Goal: Find specific page/section: Find specific page/section

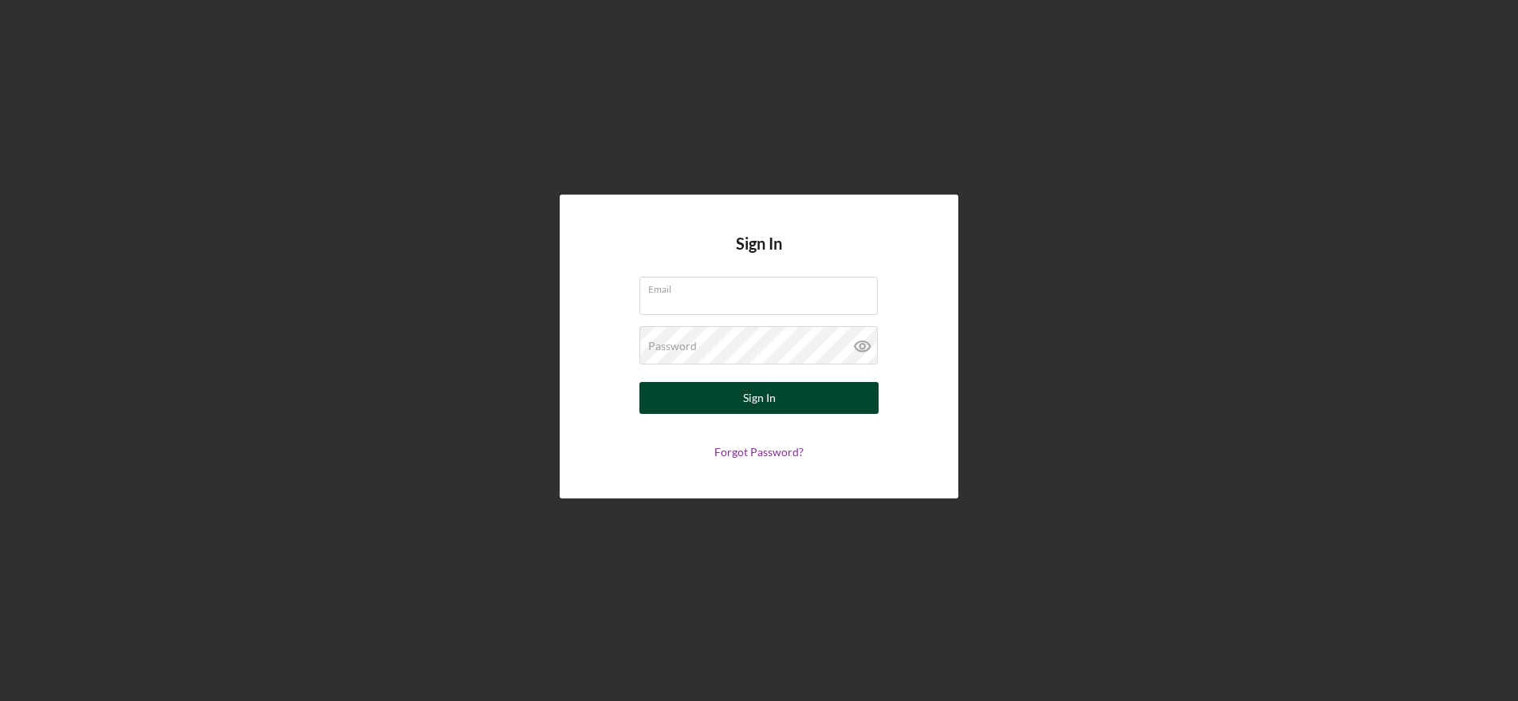
type input "[EMAIL_ADDRESS][DOMAIN_NAME]"
click at [753, 394] on div "Sign In" at bounding box center [759, 398] width 33 height 32
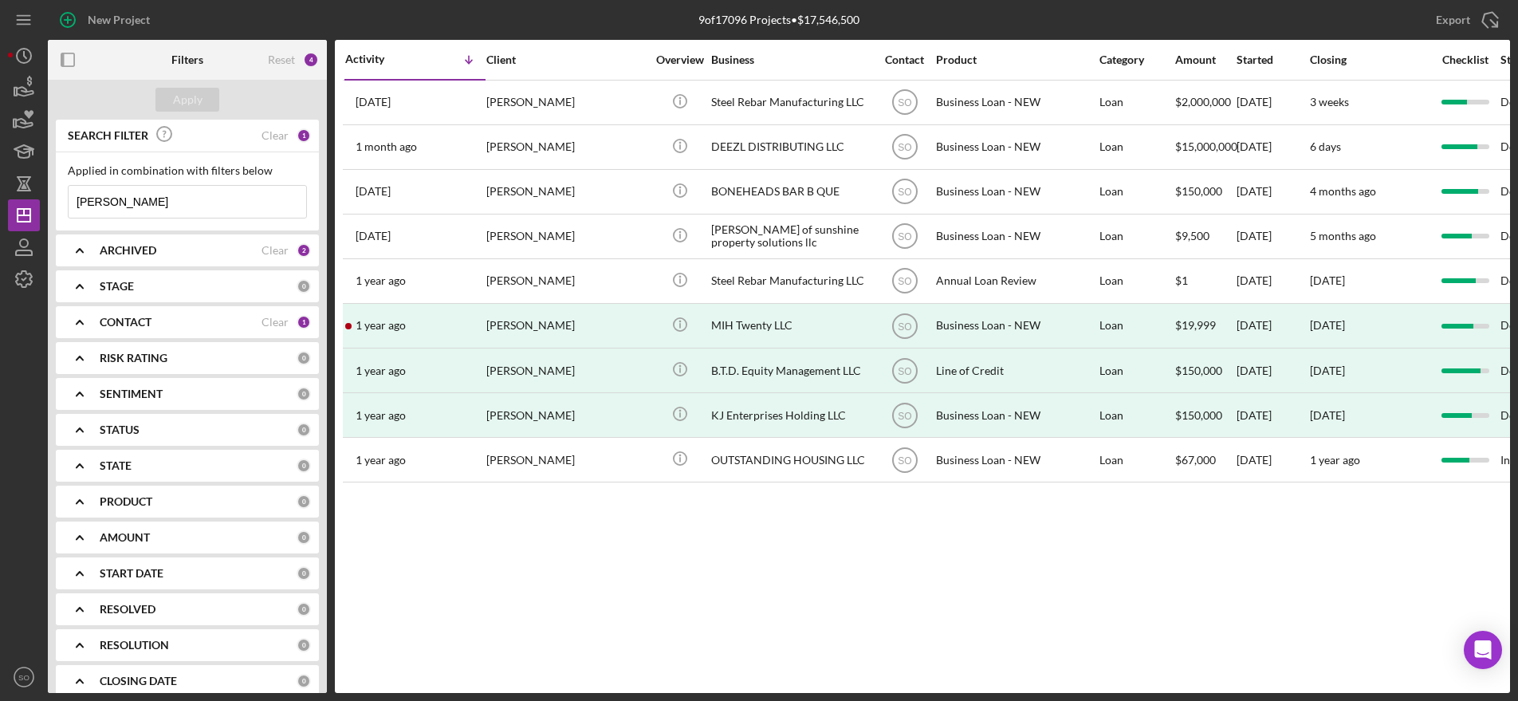
drag, startPoint x: 132, startPoint y: 201, endPoint x: 66, endPoint y: 201, distance: 66.2
click at [66, 201] on div "Applied in combination with filters below [PERSON_NAME] Icon/Menu Close" at bounding box center [187, 191] width 263 height 78
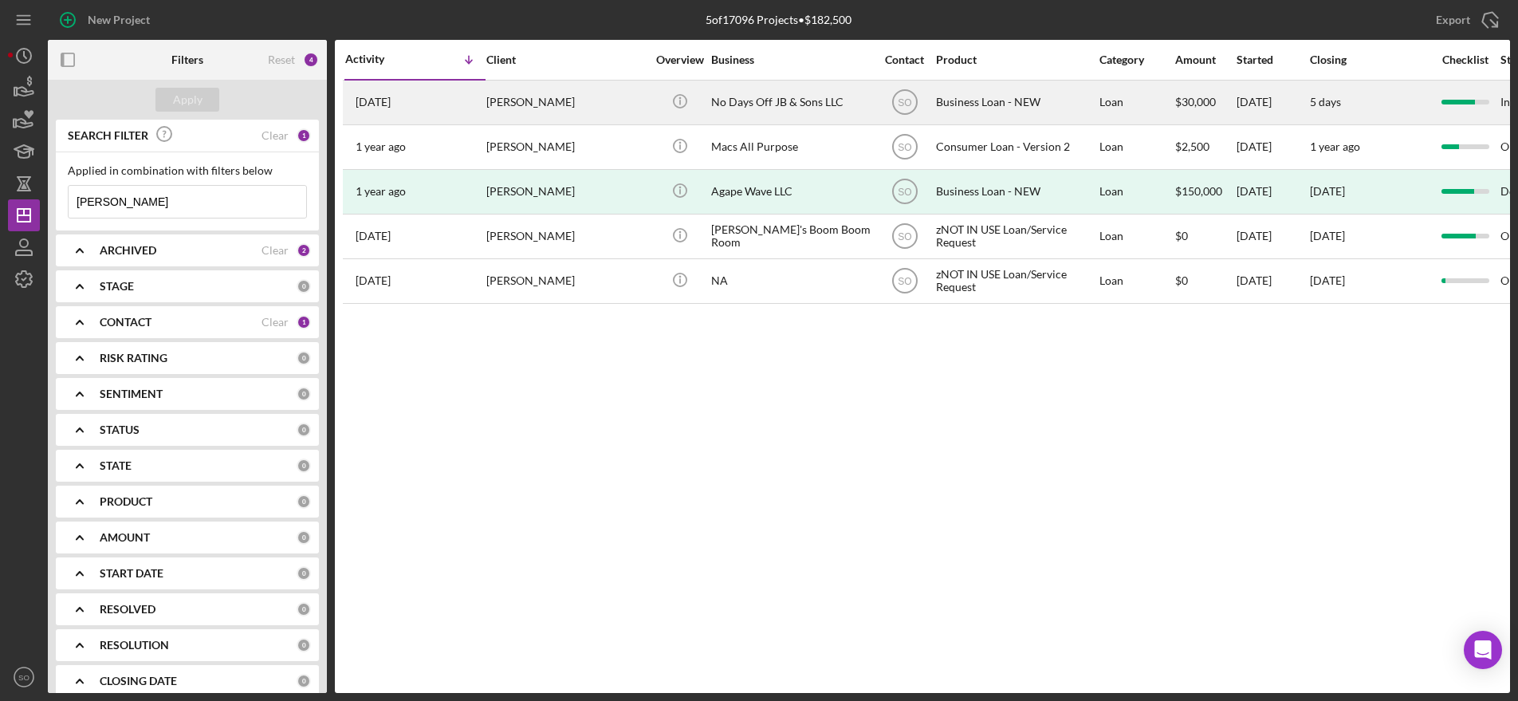
type input "[PERSON_NAME]"
click at [1169, 107] on div "Loan" at bounding box center [1136, 102] width 74 height 42
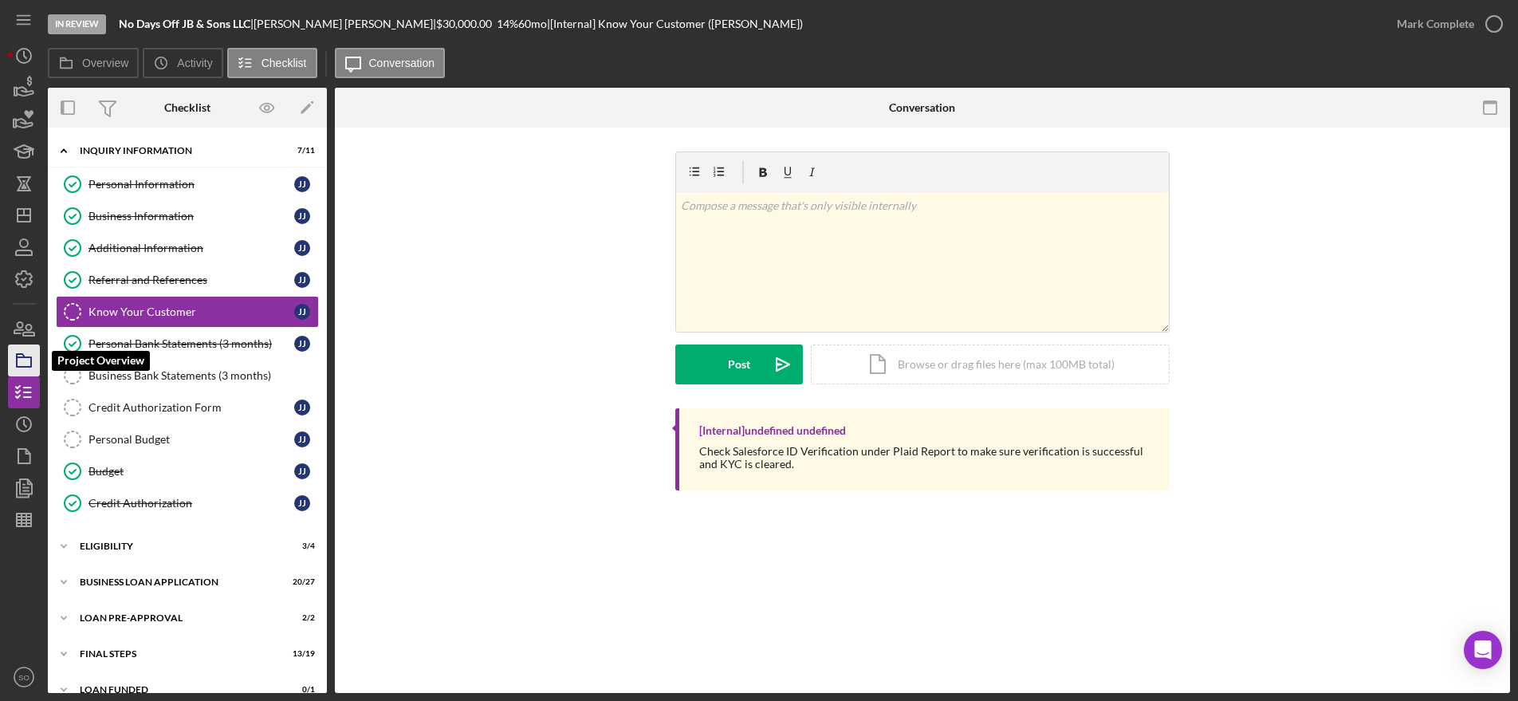
click at [25, 365] on icon "button" at bounding box center [24, 360] width 40 height 40
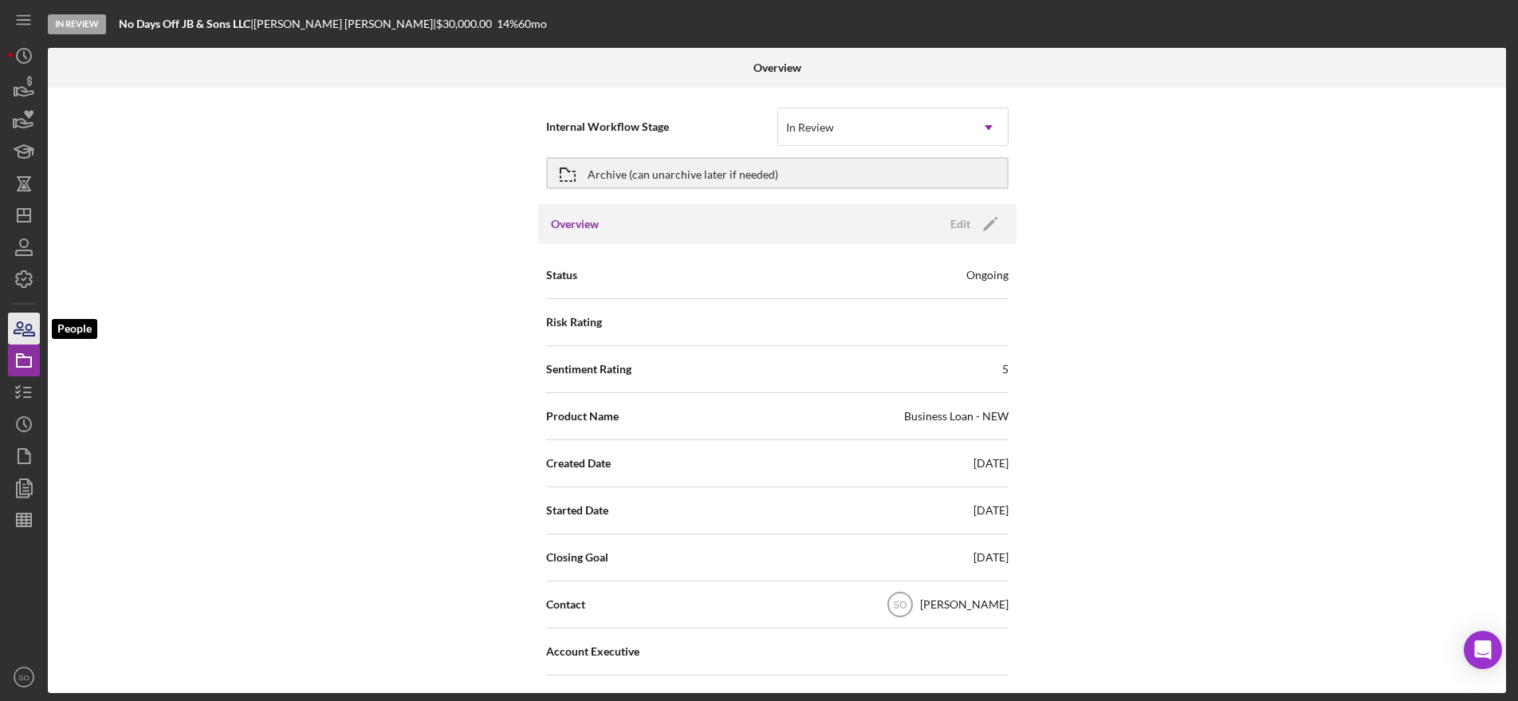
click at [25, 328] on icon "button" at bounding box center [24, 329] width 40 height 40
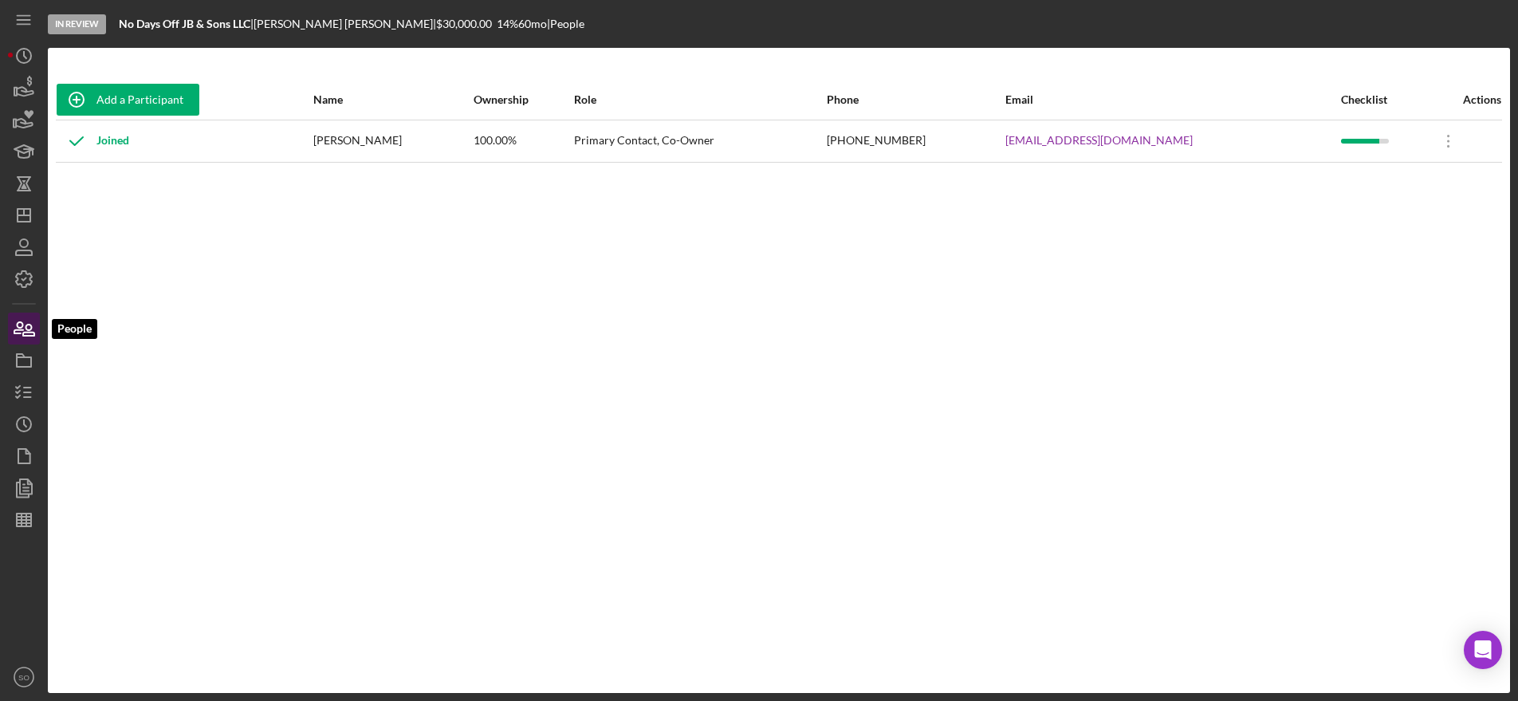
click at [26, 333] on icon "button" at bounding box center [24, 329] width 40 height 40
click at [28, 215] on line "button" at bounding box center [24, 215] width 13 height 0
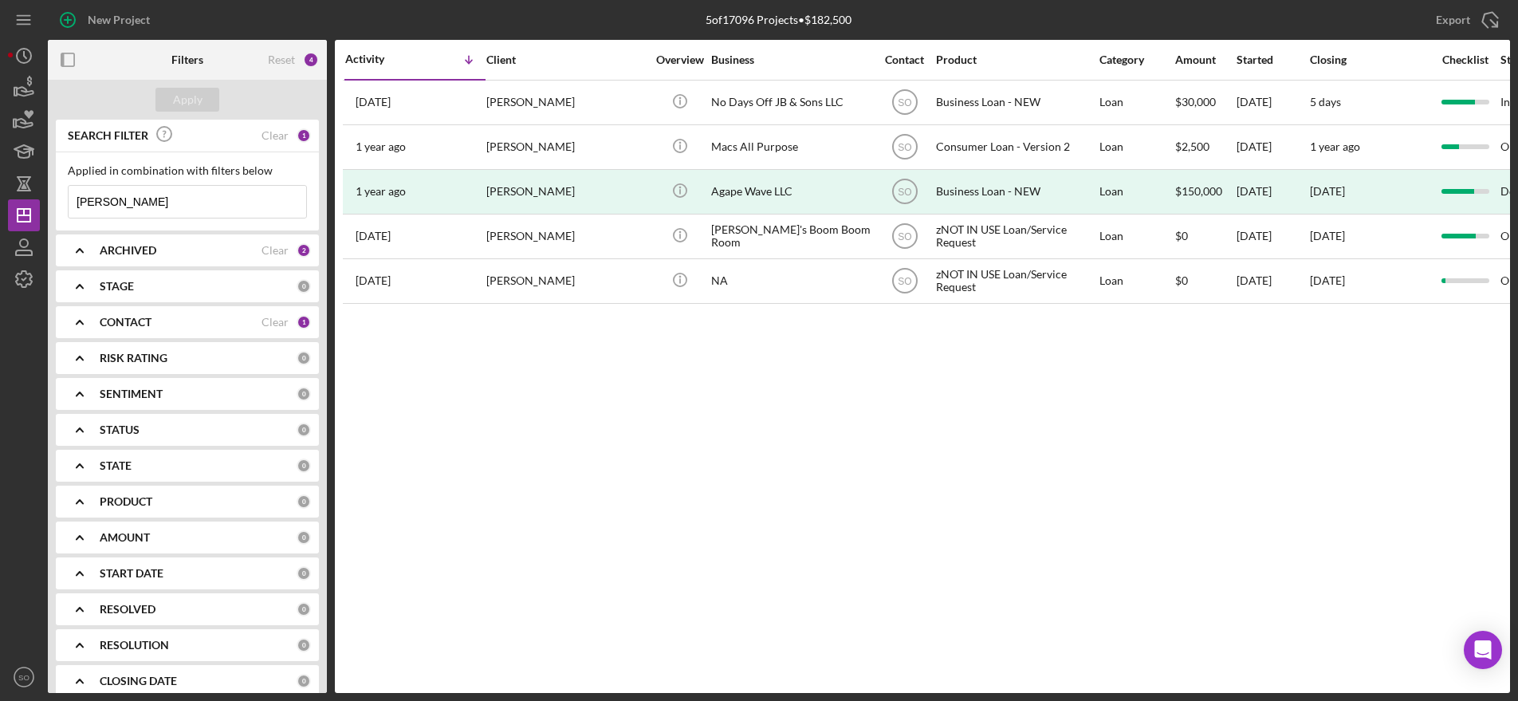
drag, startPoint x: 132, startPoint y: 206, endPoint x: 51, endPoint y: 203, distance: 81.4
click at [52, 203] on div "SEARCH FILTER Clear 1 Applied in combination with filters below [PERSON_NAME] I…" at bounding box center [187, 406] width 279 height 573
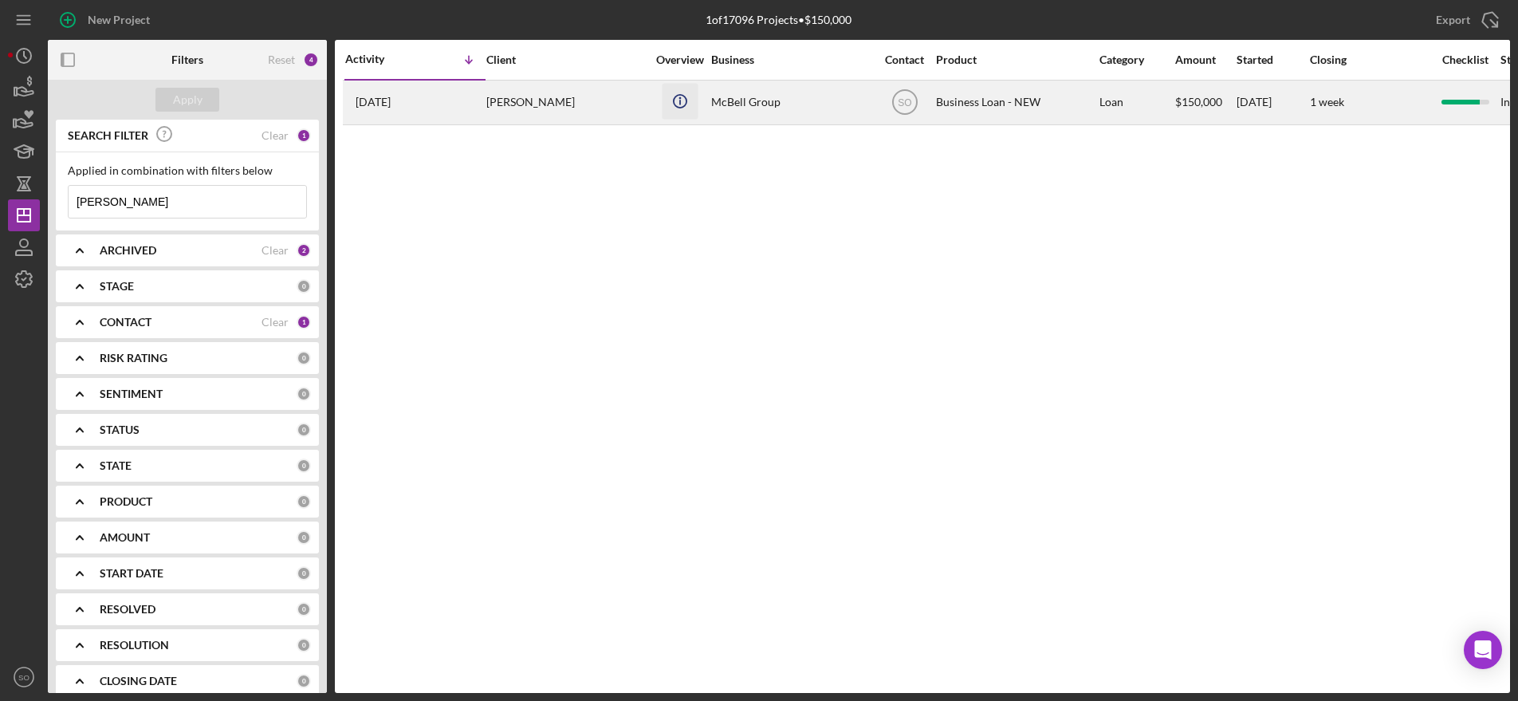
type input "[PERSON_NAME]"
click at [687, 96] on icon "Icon/Info" at bounding box center [680, 101] width 36 height 36
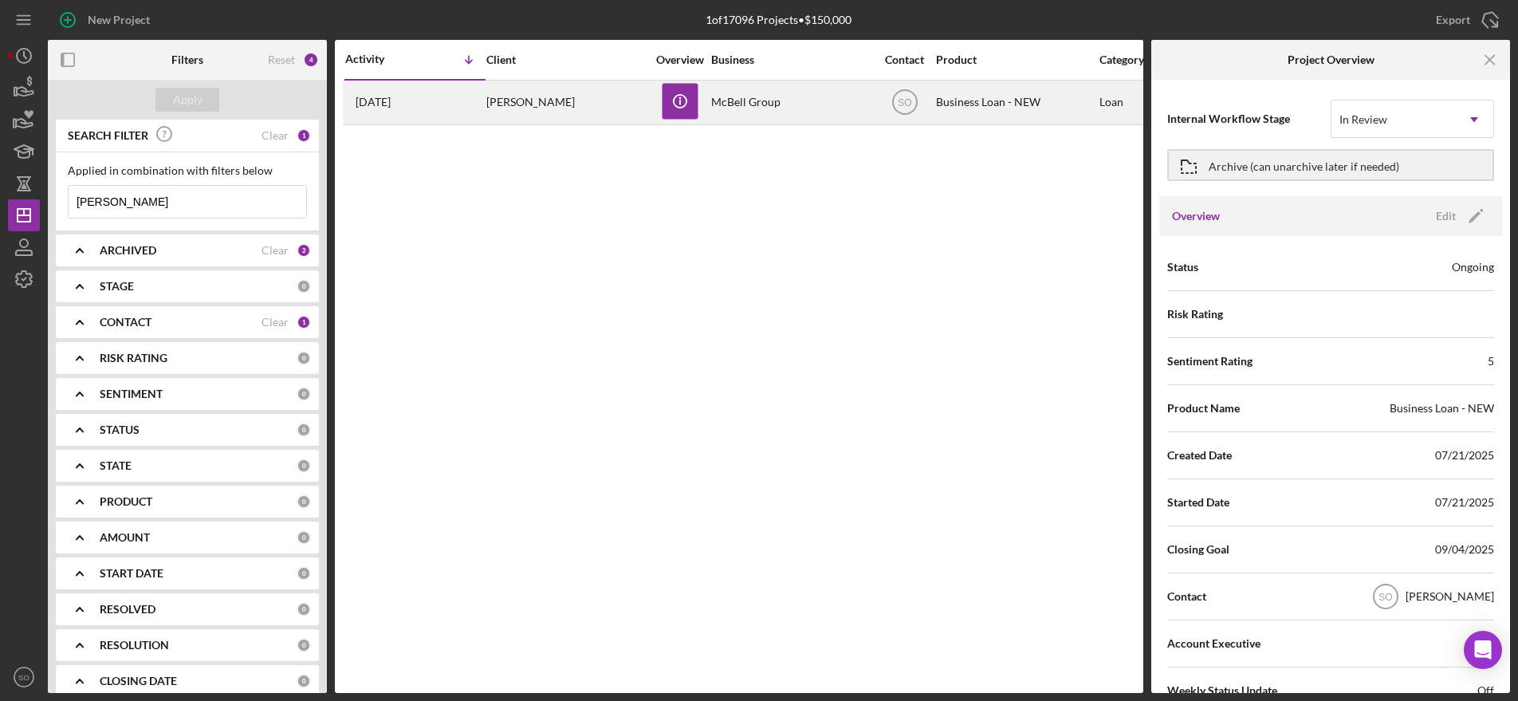
click at [785, 107] on div "McBell Group" at bounding box center [790, 102] width 159 height 42
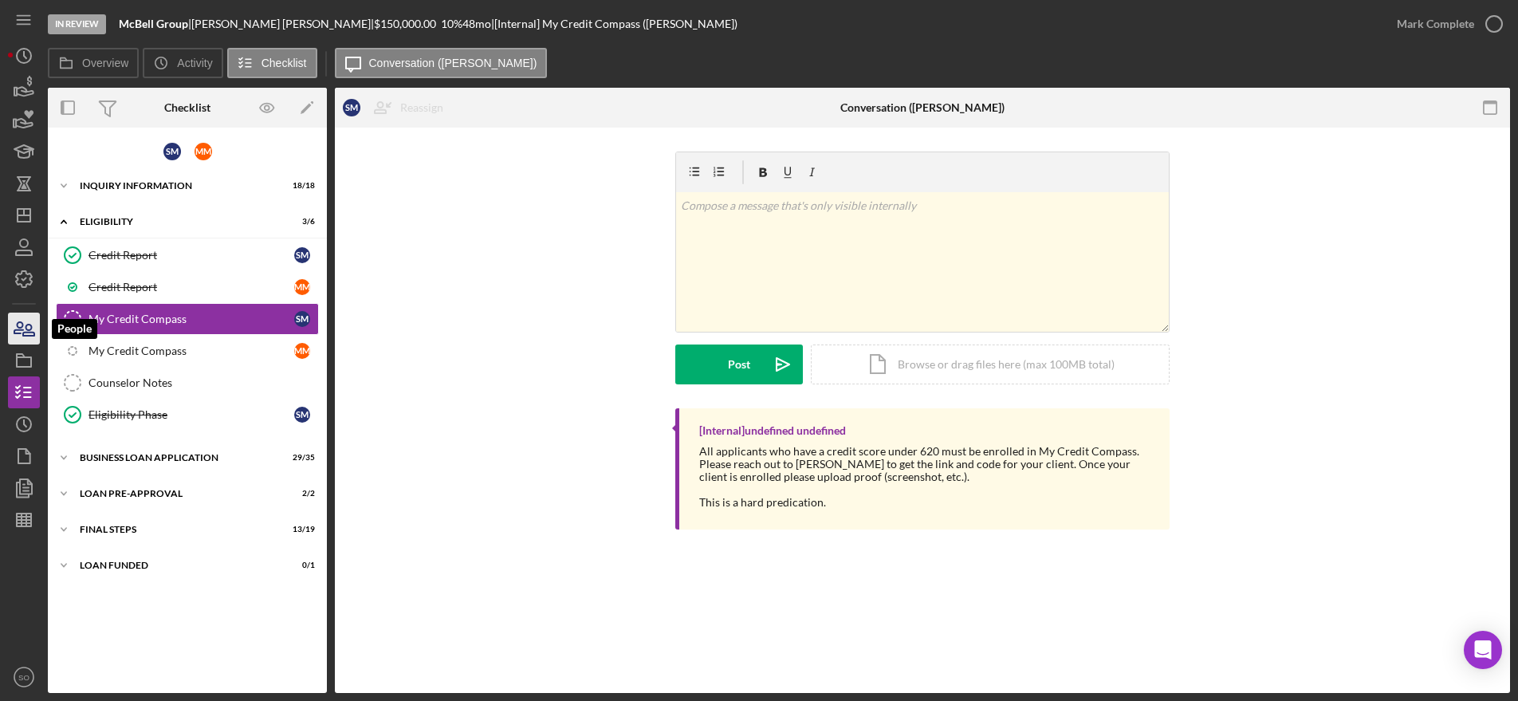
click at [25, 327] on icon "button" at bounding box center [24, 329] width 40 height 40
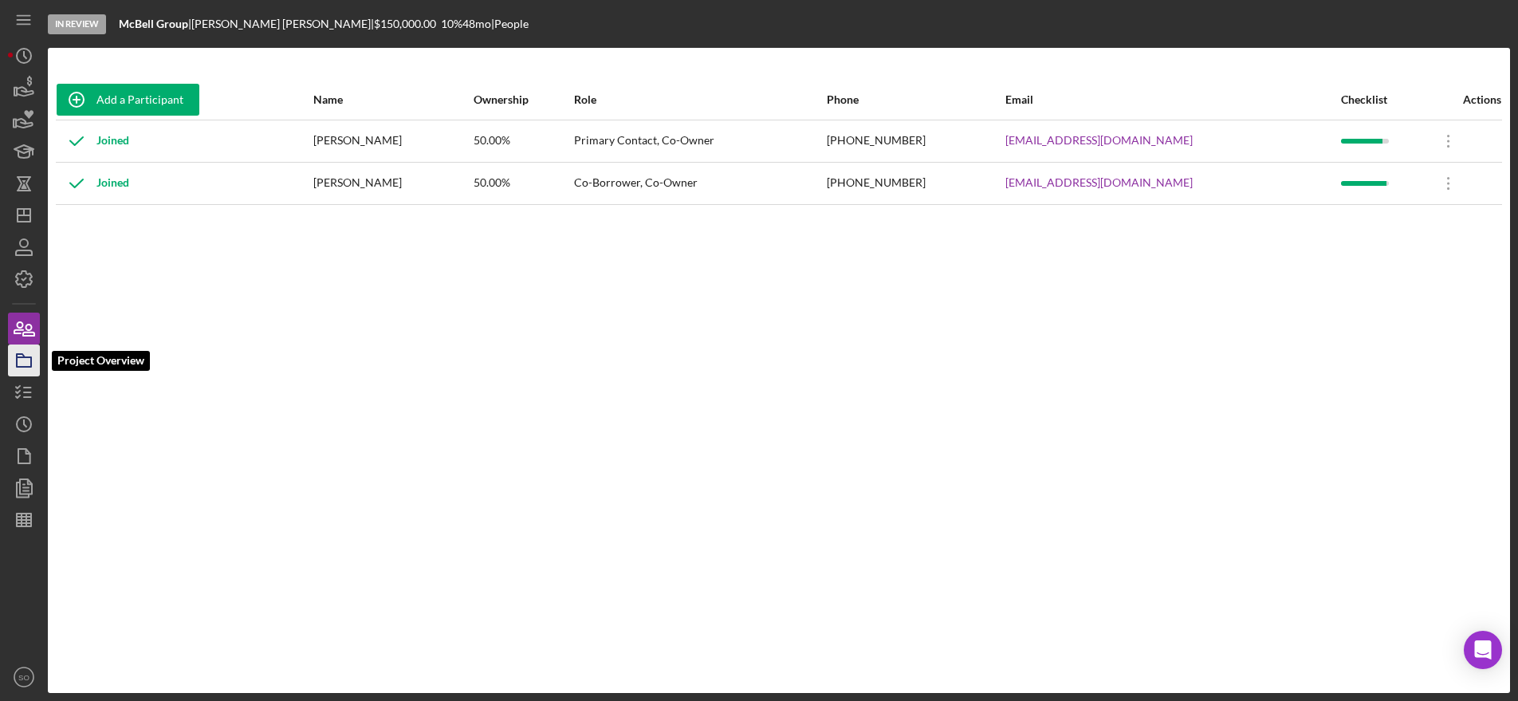
click at [23, 363] on icon "button" at bounding box center [24, 360] width 40 height 40
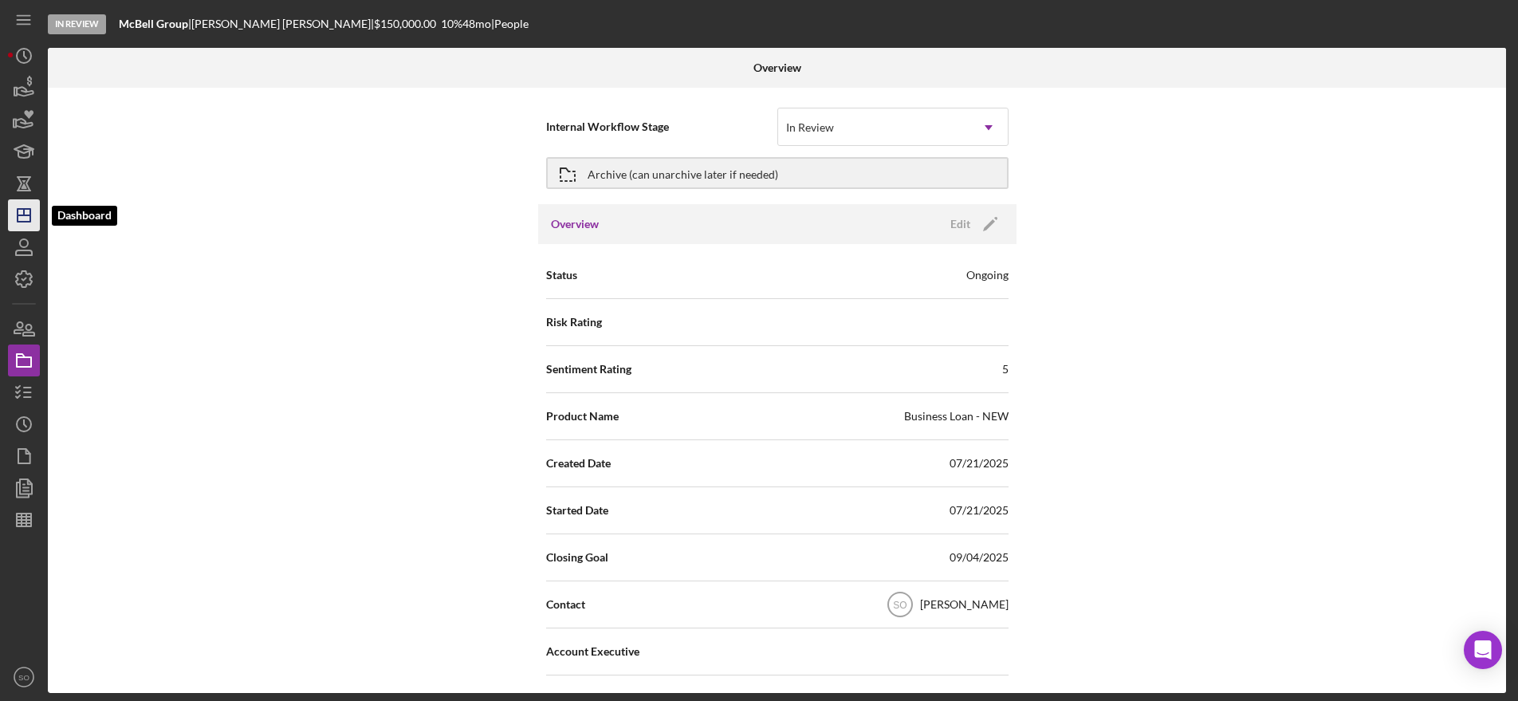
click at [20, 223] on icon "Icon/Dashboard" at bounding box center [24, 215] width 40 height 40
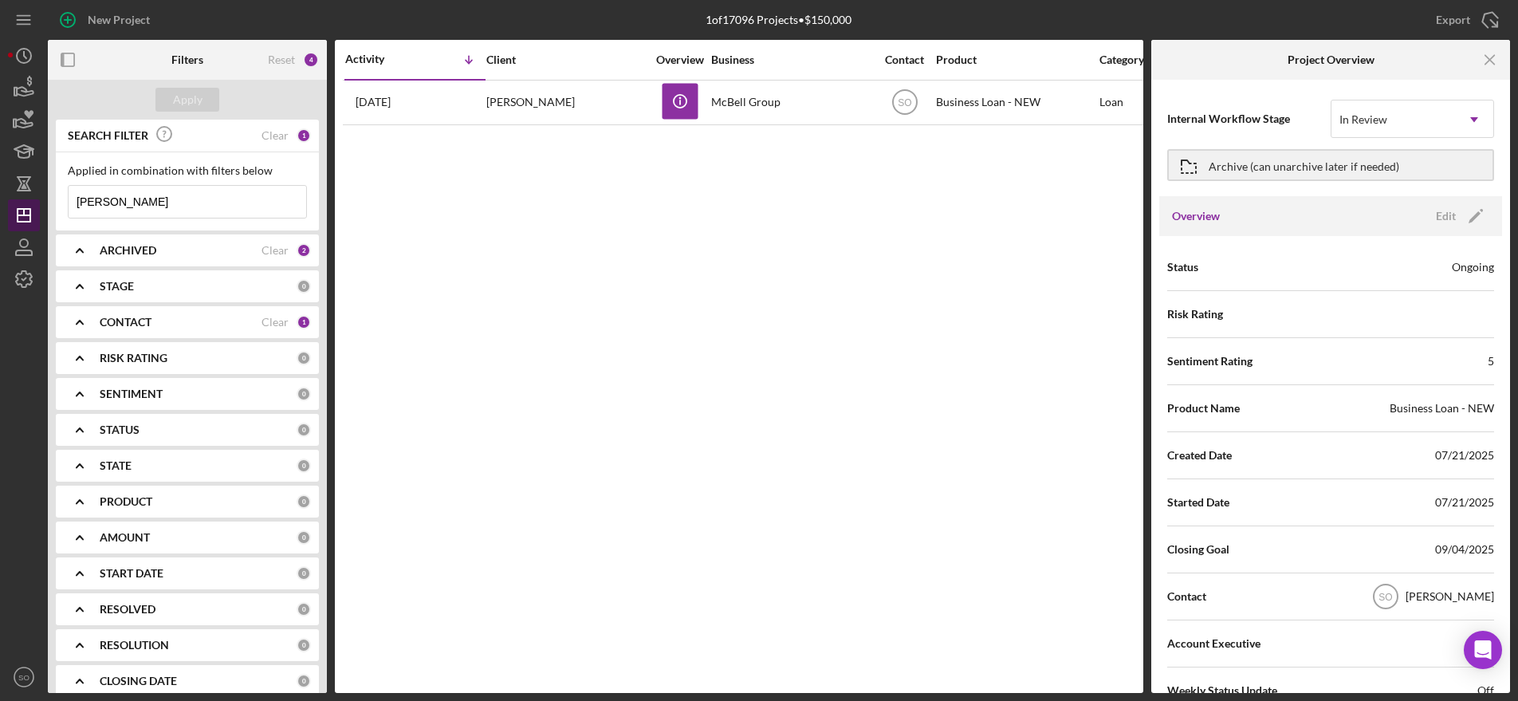
drag, startPoint x: 140, startPoint y: 200, endPoint x: 35, endPoint y: 206, distance: 105.4
click at [35, 206] on div "New Project 1 of 17096 Projects • $150,000 [PERSON_NAME] Export Icon/Export Fil…" at bounding box center [759, 346] width 1502 height 693
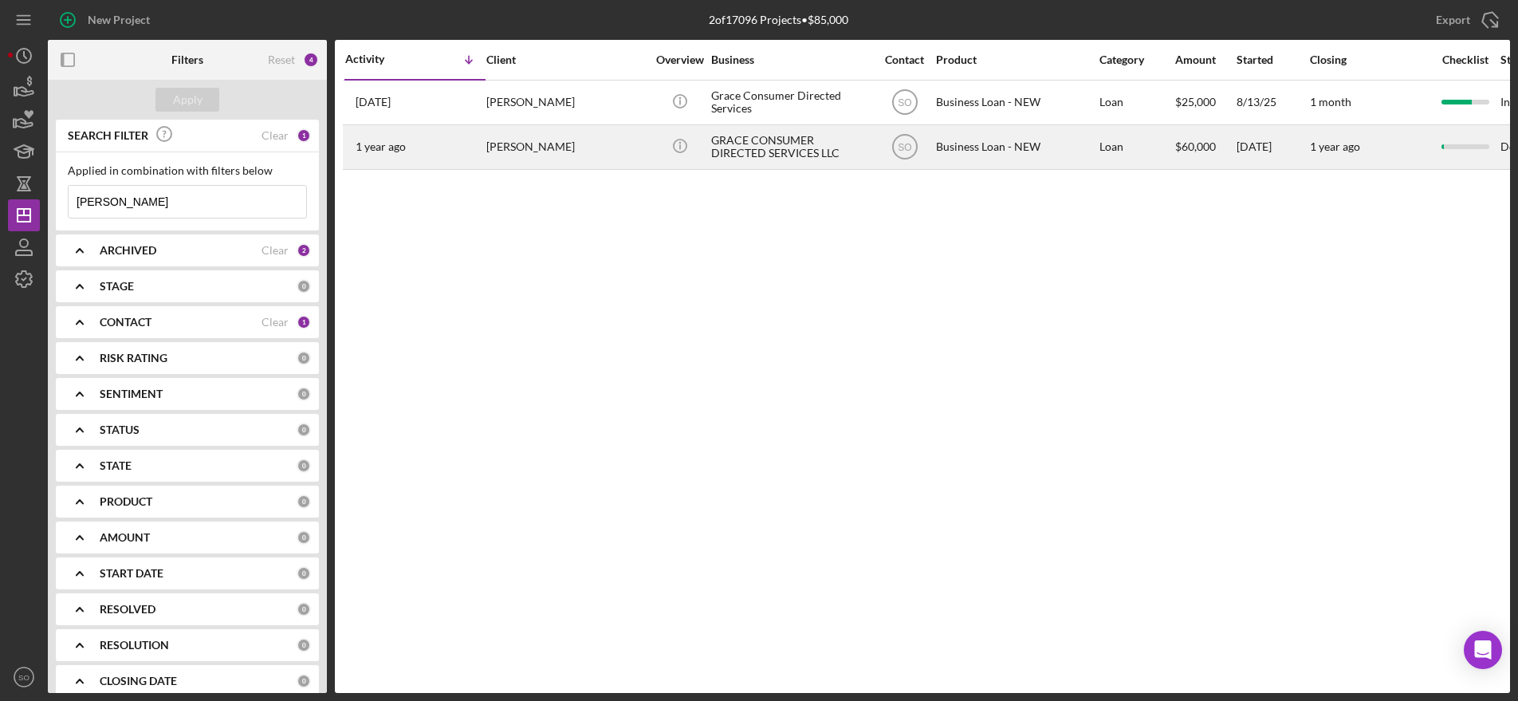
type input "[PERSON_NAME]"
click at [750, 149] on div "GRACE CONSUMER DIRECTED SERVICES LLC" at bounding box center [790, 147] width 159 height 42
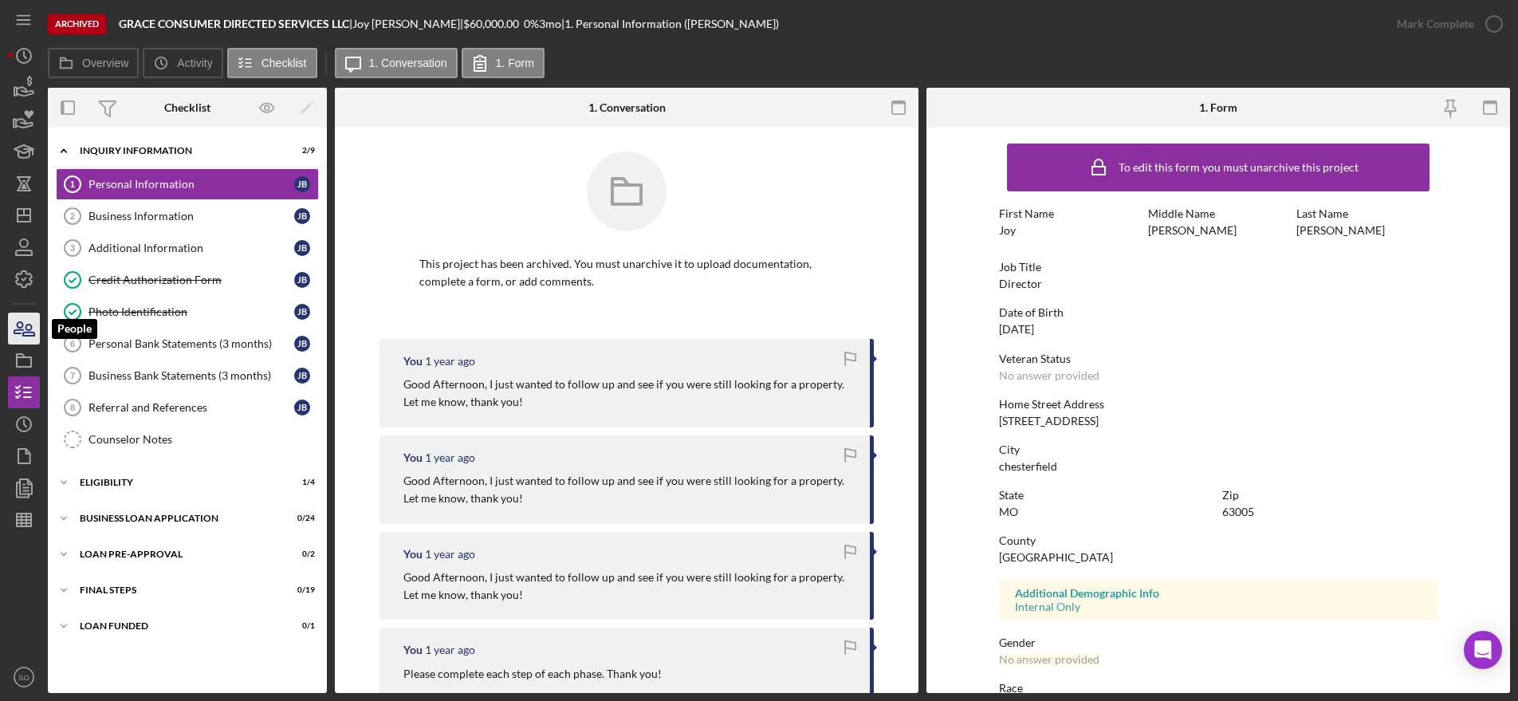
click at [26, 328] on icon "button" at bounding box center [28, 329] width 11 height 11
